Goal: Find specific page/section: Find specific page/section

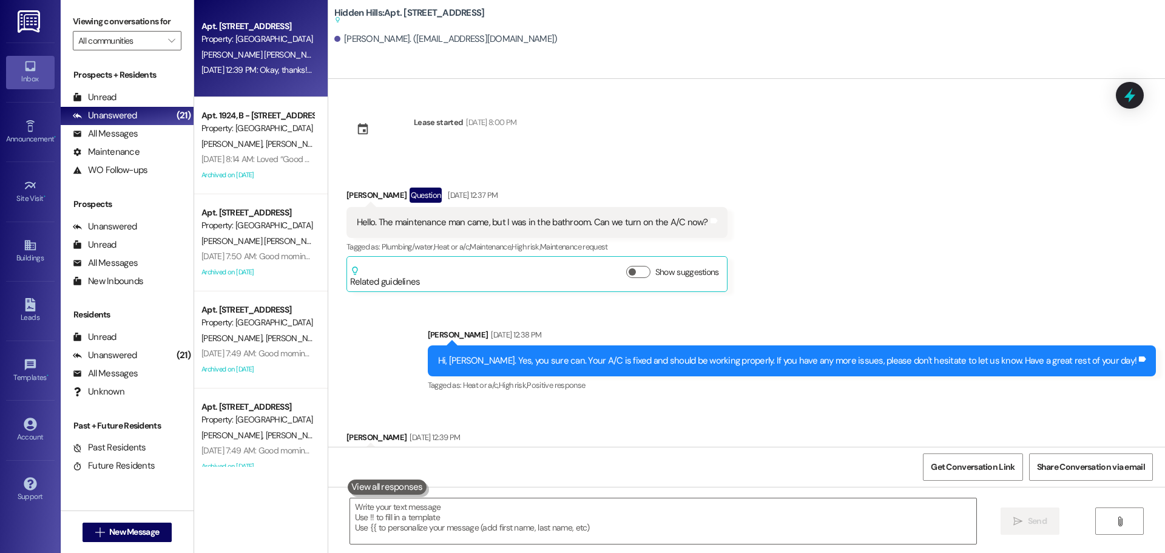
scroll to position [60, 0]
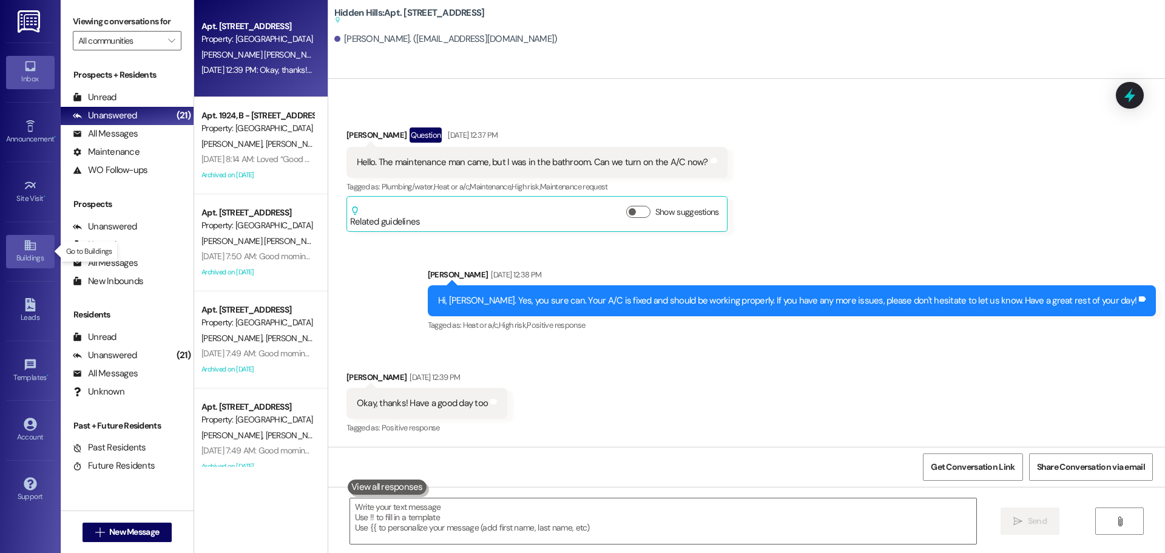
click at [25, 252] on div "Buildings" at bounding box center [30, 258] width 61 height 12
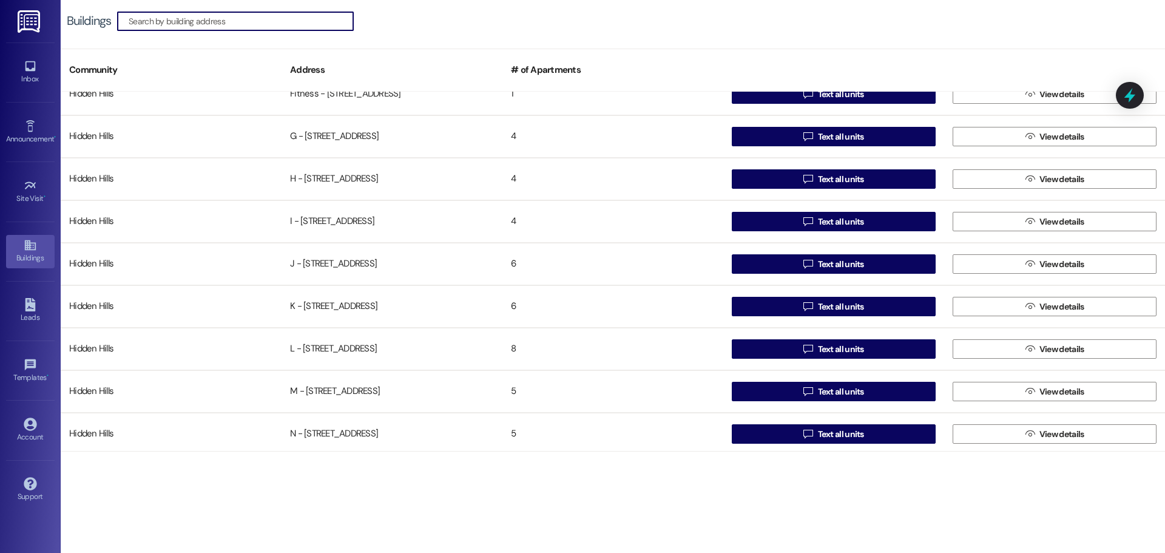
scroll to position [485, 0]
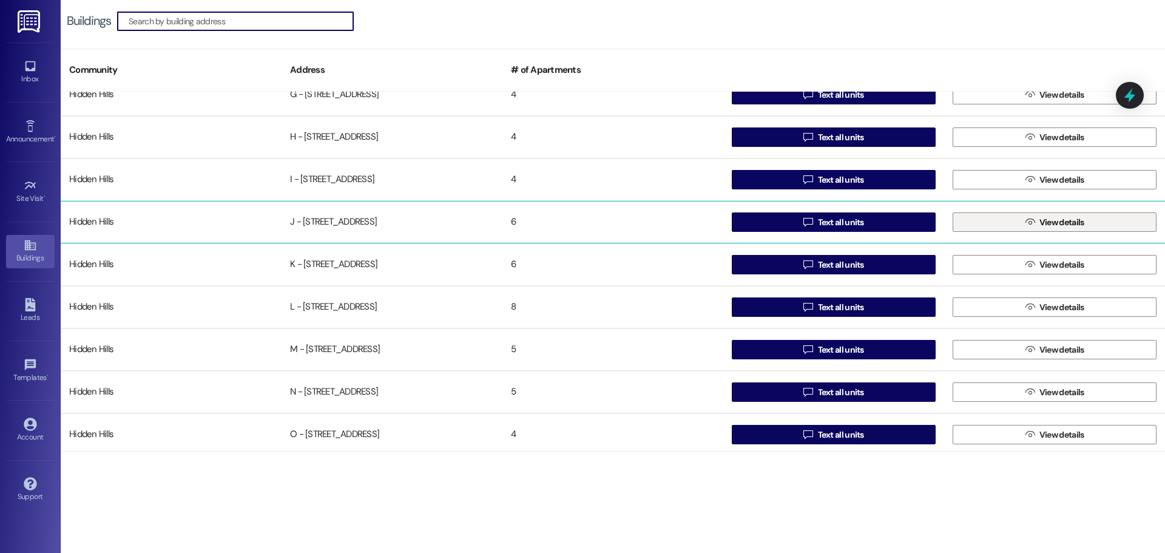
click at [973, 225] on button " View details" at bounding box center [1055, 221] width 204 height 19
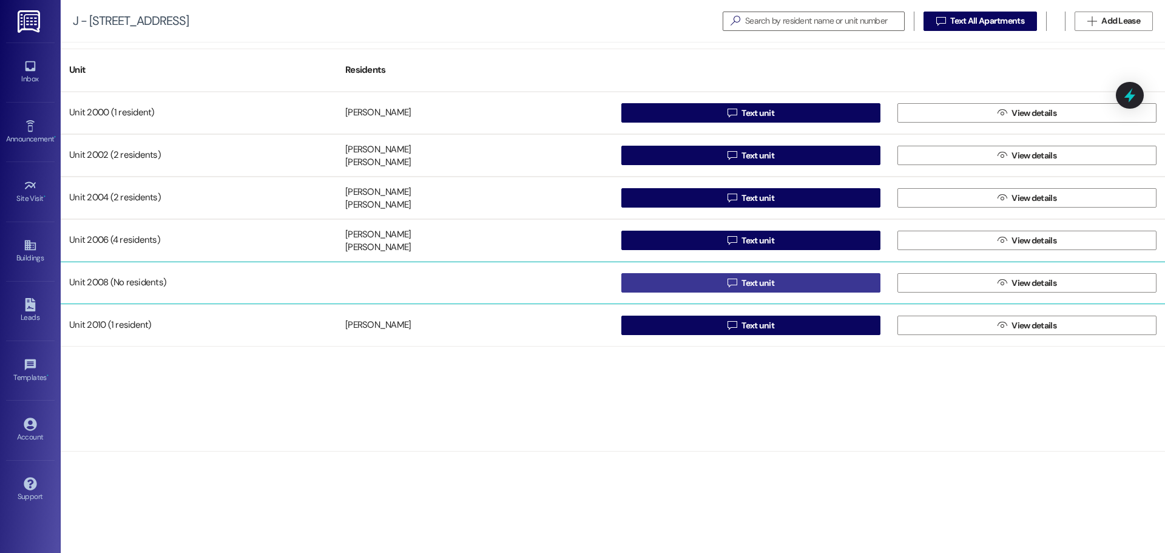
click at [717, 282] on button " Text unit" at bounding box center [750, 282] width 259 height 19
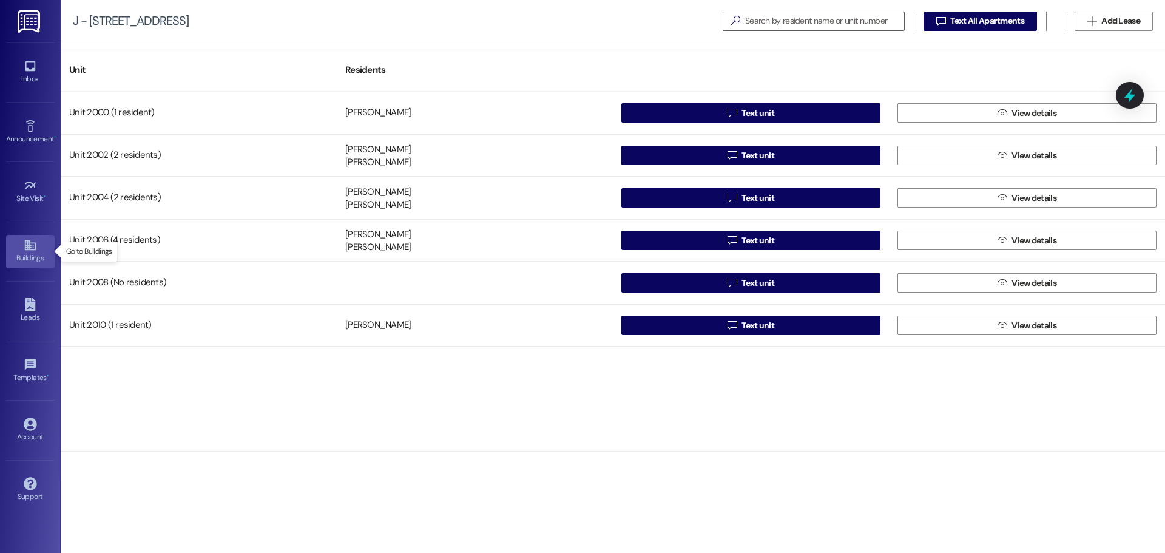
click at [30, 257] on div "Buildings" at bounding box center [30, 258] width 61 height 12
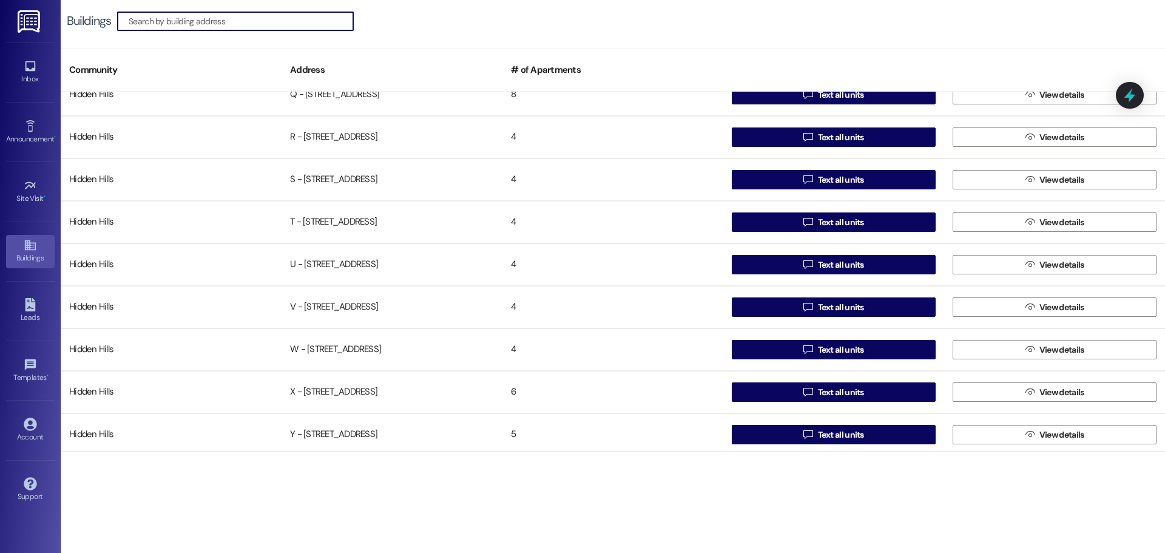
scroll to position [957, 0]
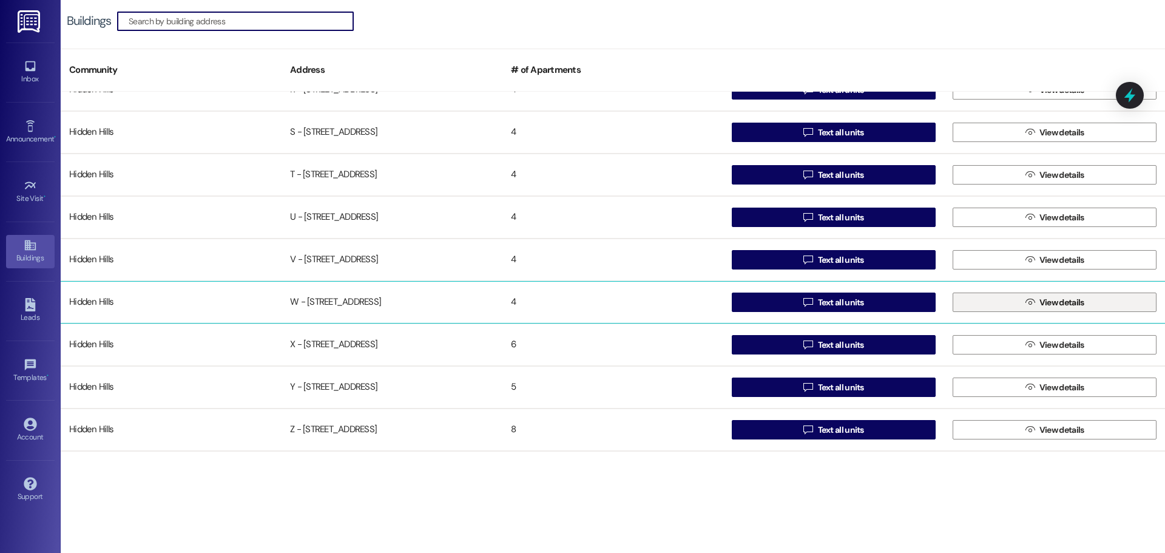
click at [959, 301] on button " View details" at bounding box center [1055, 301] width 204 height 19
